Goal: Complete application form: Complete application form

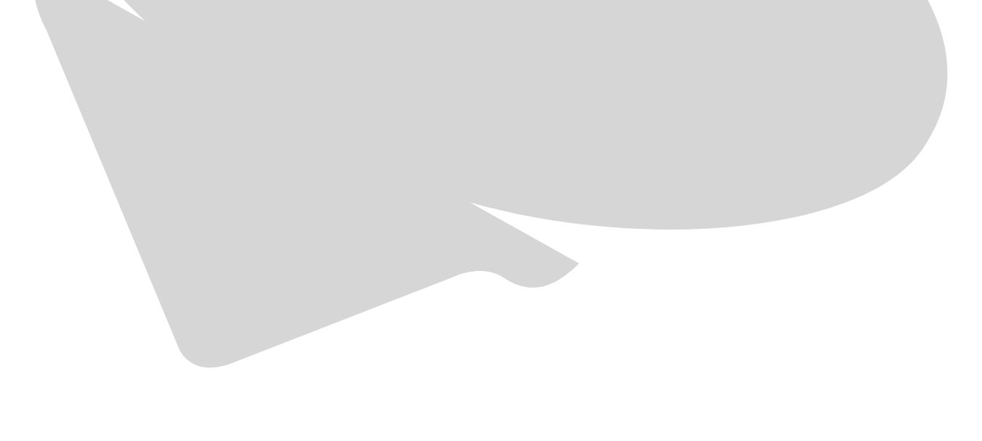
scroll to position [1000, 0]
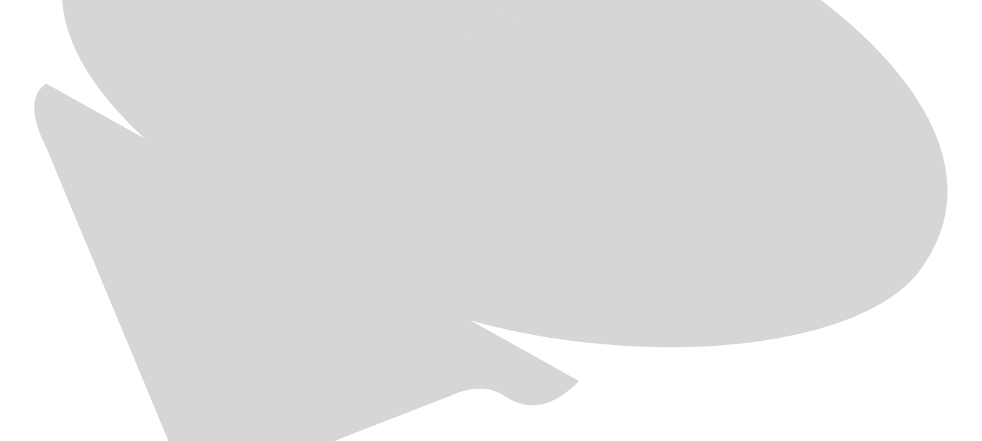
scroll to position [872, 0]
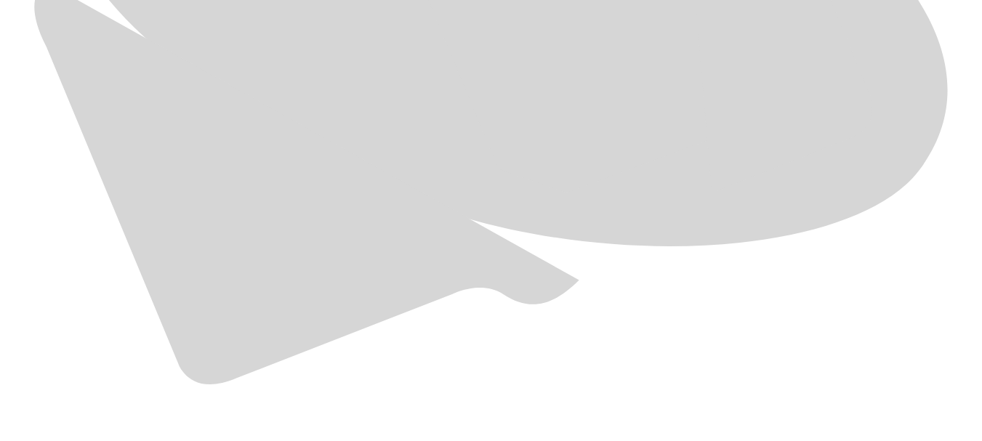
scroll to position [975, 0]
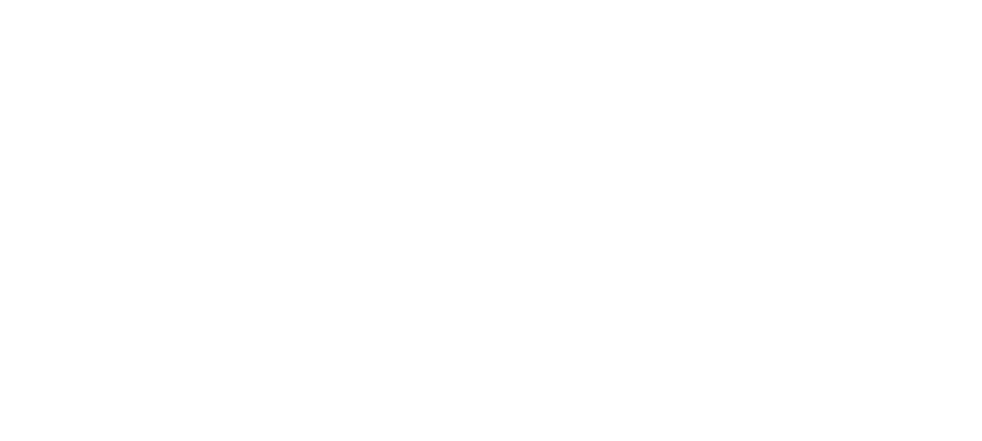
scroll to position [0, 0]
type input "[DATE] Montecarmelo"
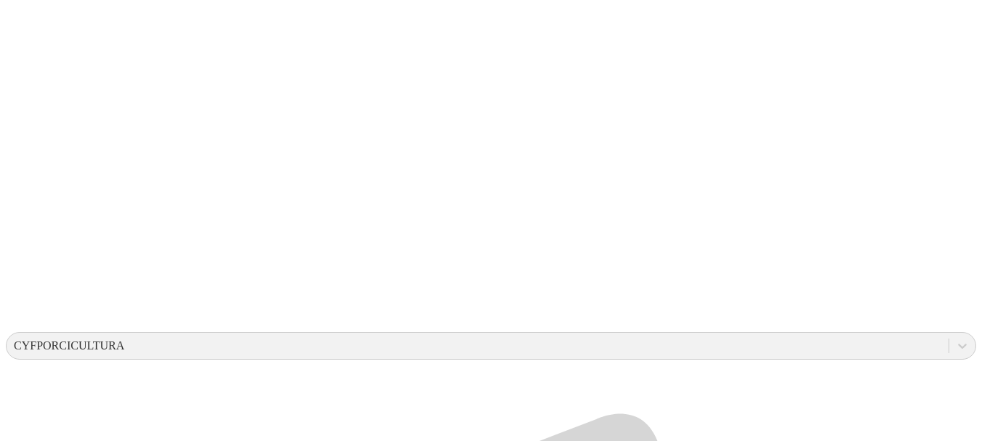
scroll to position [260, 0]
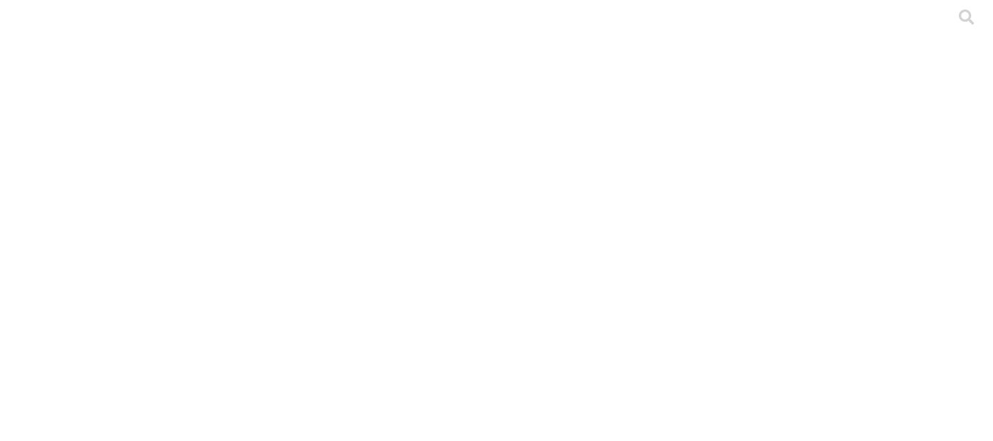
type input "[DATE]"
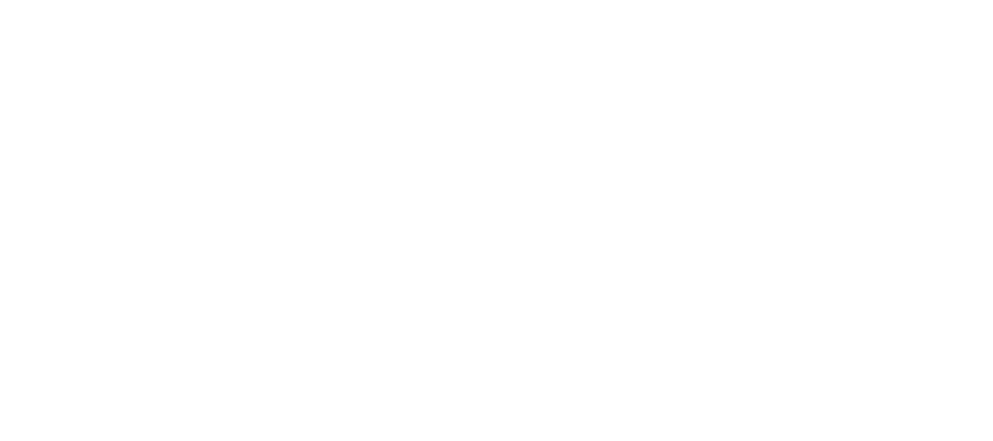
type input "[DATE]"
type input "JUN-25"
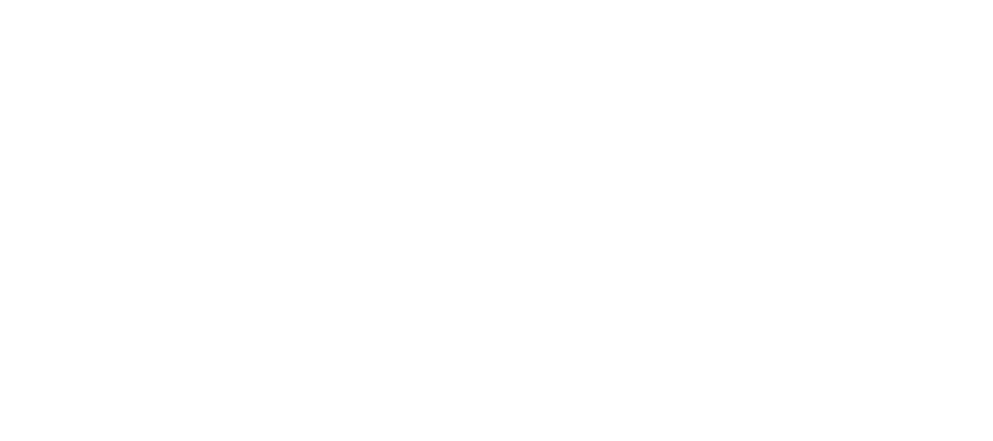
type input "JUN-25"
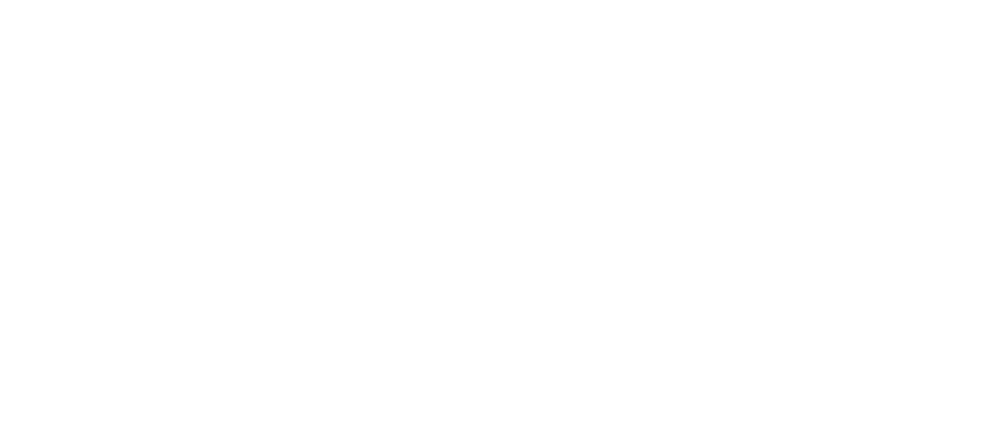
type input "[DATE]"
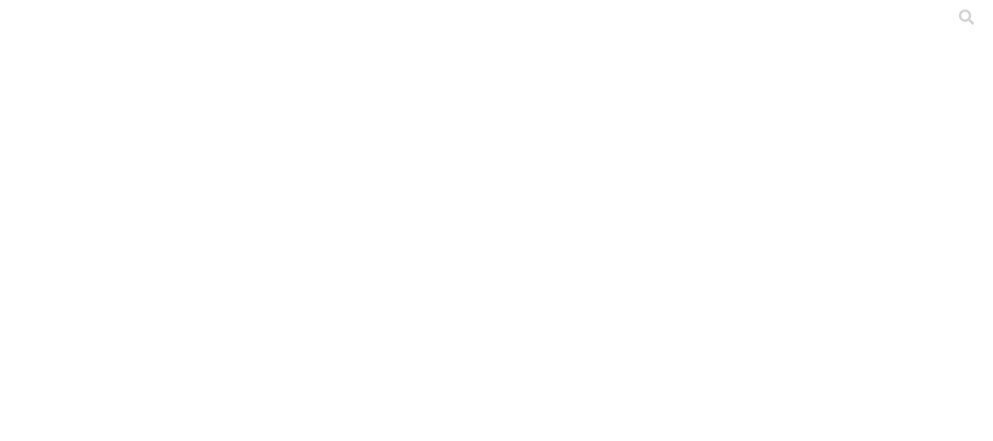
type input "[DATE]"
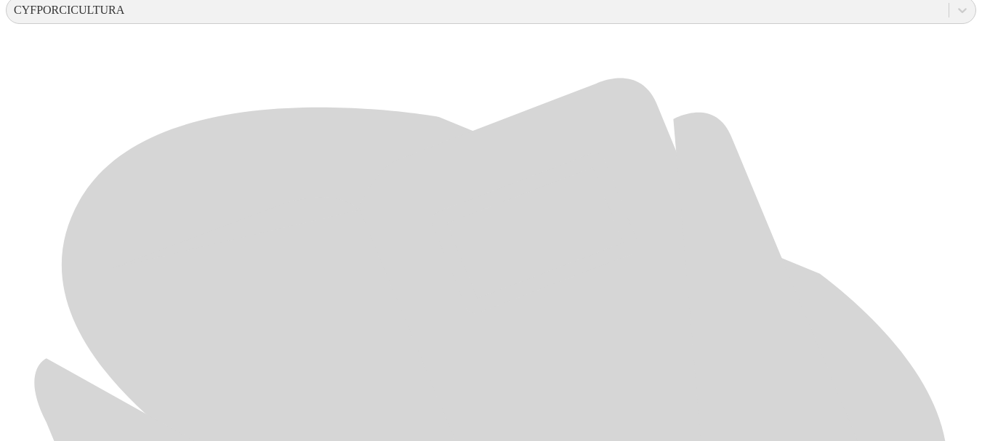
scroll to position [619, 0]
